Goal: Obtain resource: Download file/media

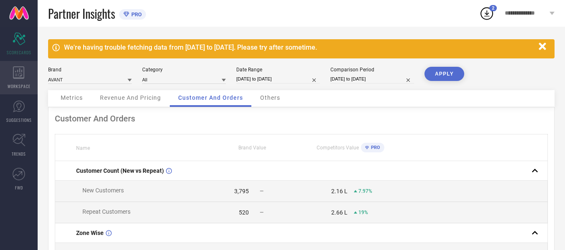
click at [22, 72] on icon at bounding box center [19, 72] width 12 height 13
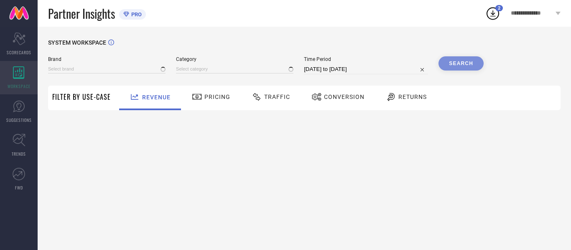
type input "AVANT"
type input "All"
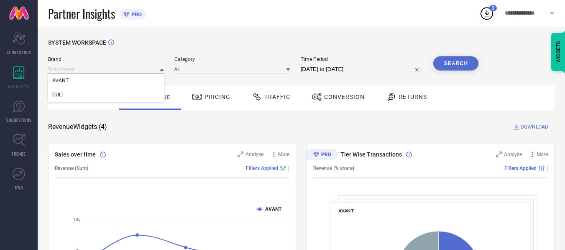
click at [129, 69] on input at bounding box center [106, 69] width 116 height 9
click at [135, 103] on div "Revenue" at bounding box center [149, 97] width 45 height 15
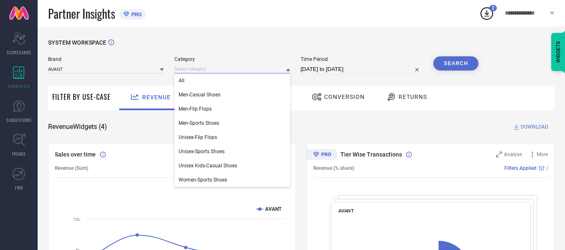
click at [230, 73] on input at bounding box center [232, 69] width 116 height 9
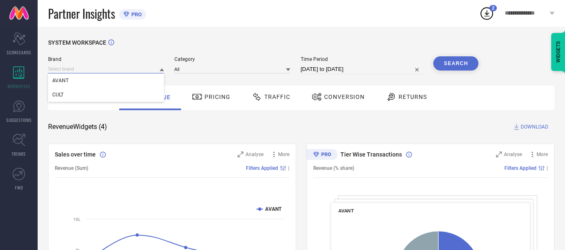
click at [111, 72] on input at bounding box center [106, 69] width 116 height 9
click at [136, 69] on input at bounding box center [106, 69] width 116 height 9
click at [128, 97] on div "CULT" at bounding box center [106, 95] width 116 height 14
click at [207, 68] on input at bounding box center [232, 69] width 116 height 9
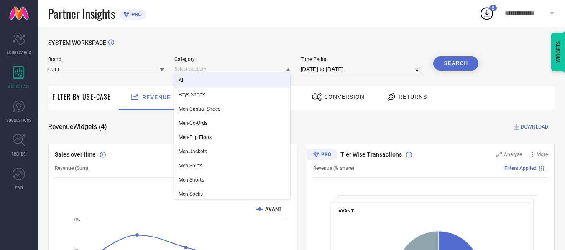
click at [211, 85] on div "All" at bounding box center [232, 81] width 116 height 14
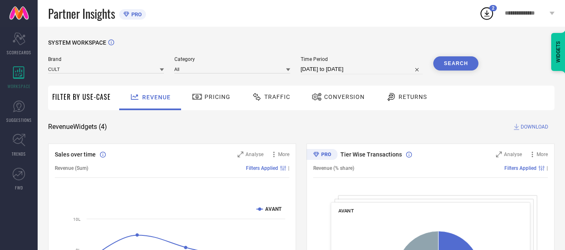
select select "6"
select select "2025"
select select "7"
select select "2025"
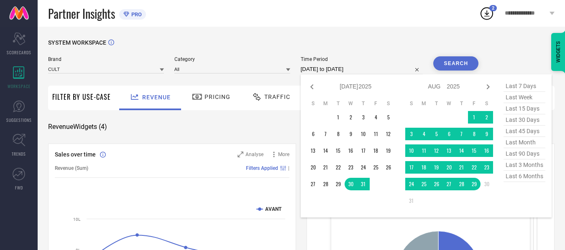
click at [332, 66] on input "[DATE] to [DATE]" at bounding box center [361, 69] width 122 height 10
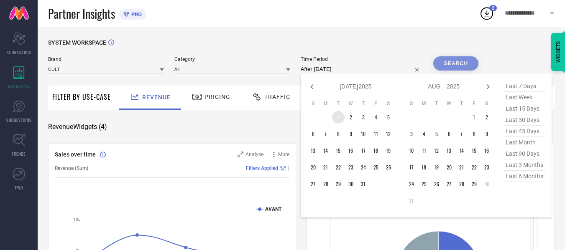
click at [341, 118] on td "1" at bounding box center [338, 117] width 13 height 13
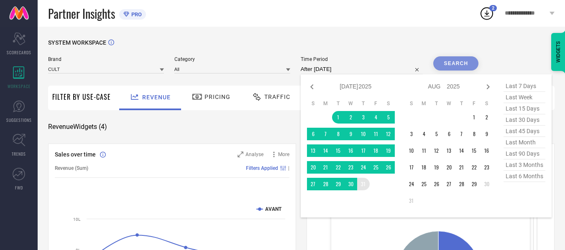
type input "[DATE] to [DATE]"
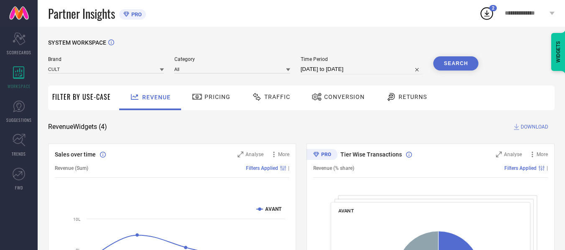
click at [445, 68] on button "Search" at bounding box center [455, 63] width 45 height 14
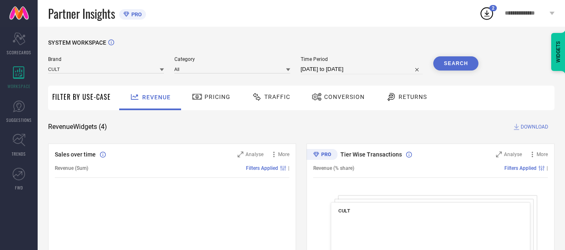
click at [268, 96] on span "Traffic" at bounding box center [277, 97] width 26 height 7
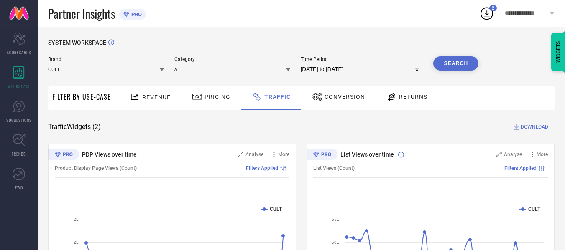
click at [528, 127] on span "DOWNLOAD" at bounding box center [534, 127] width 28 height 8
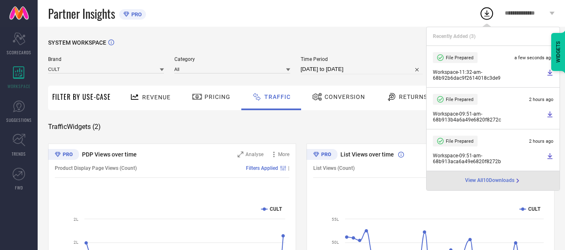
click at [333, 70] on input "[DATE] to [DATE]" at bounding box center [361, 69] width 122 height 10
select select "6"
select select "2025"
select select "7"
select select "2025"
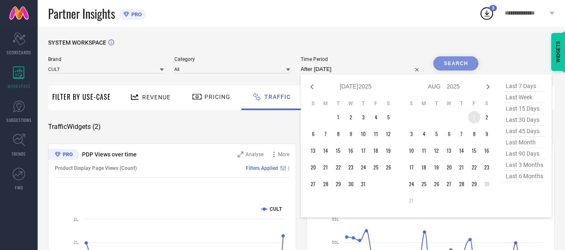
click at [473, 121] on td "1" at bounding box center [474, 117] width 13 height 13
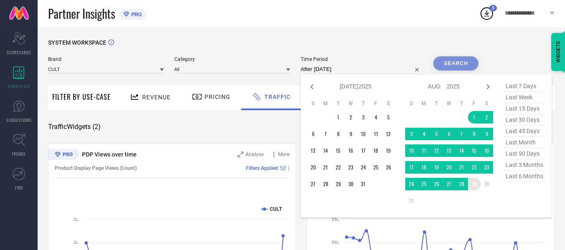
type input "[DATE] to [DATE]"
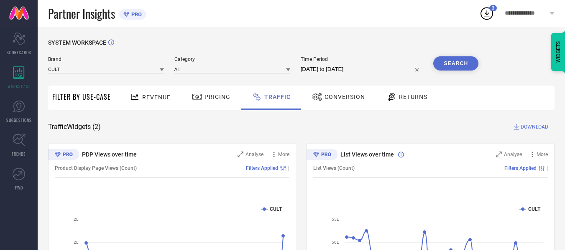
click at [466, 69] on button "Search" at bounding box center [455, 63] width 45 height 14
click at [536, 126] on span "DOWNLOAD" at bounding box center [534, 127] width 28 height 8
